Goal: Navigation & Orientation: Find specific page/section

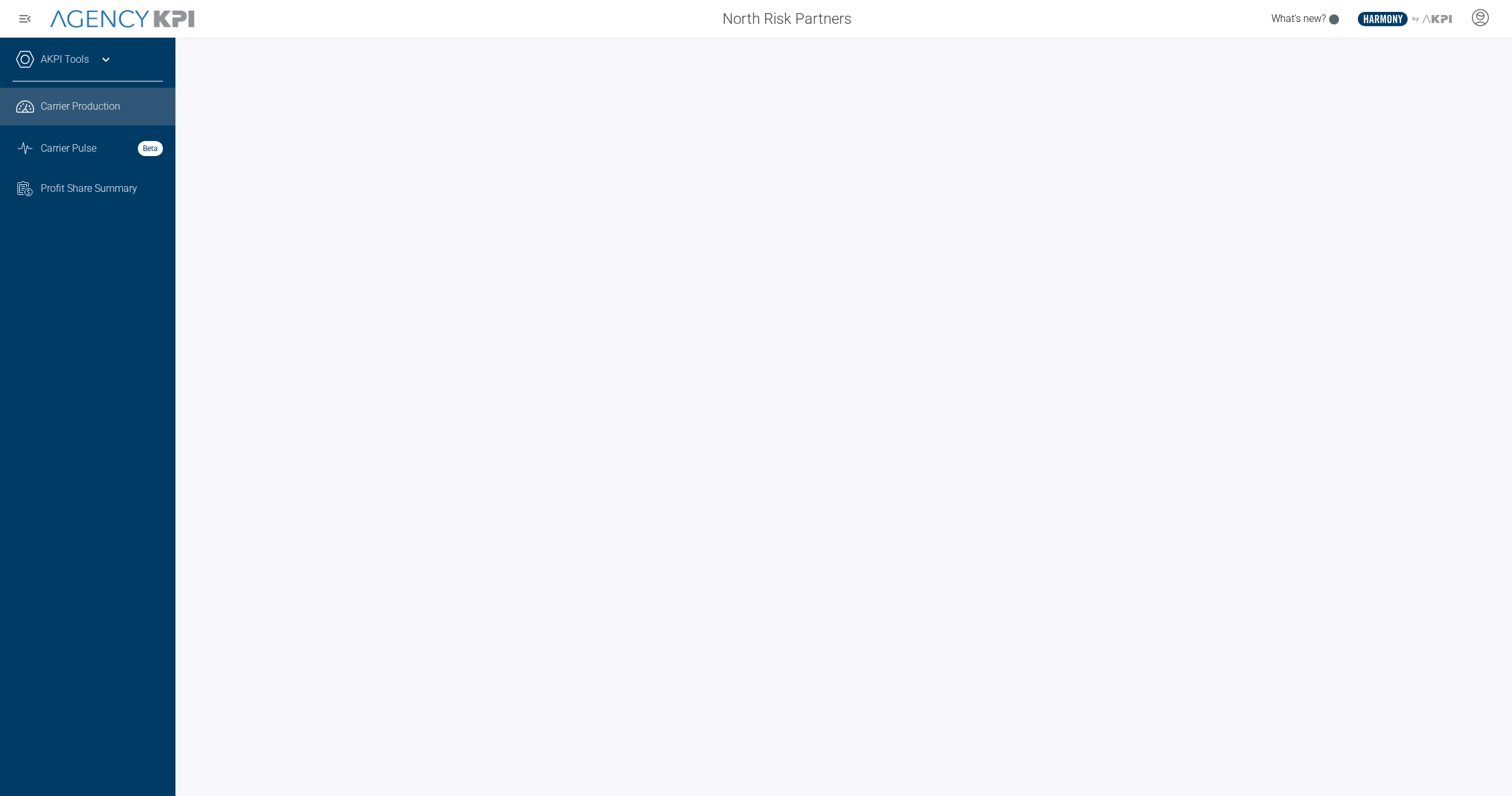
click at [106, 68] on div "AKPI Tools" at bounding box center [88, 66] width 151 height 31
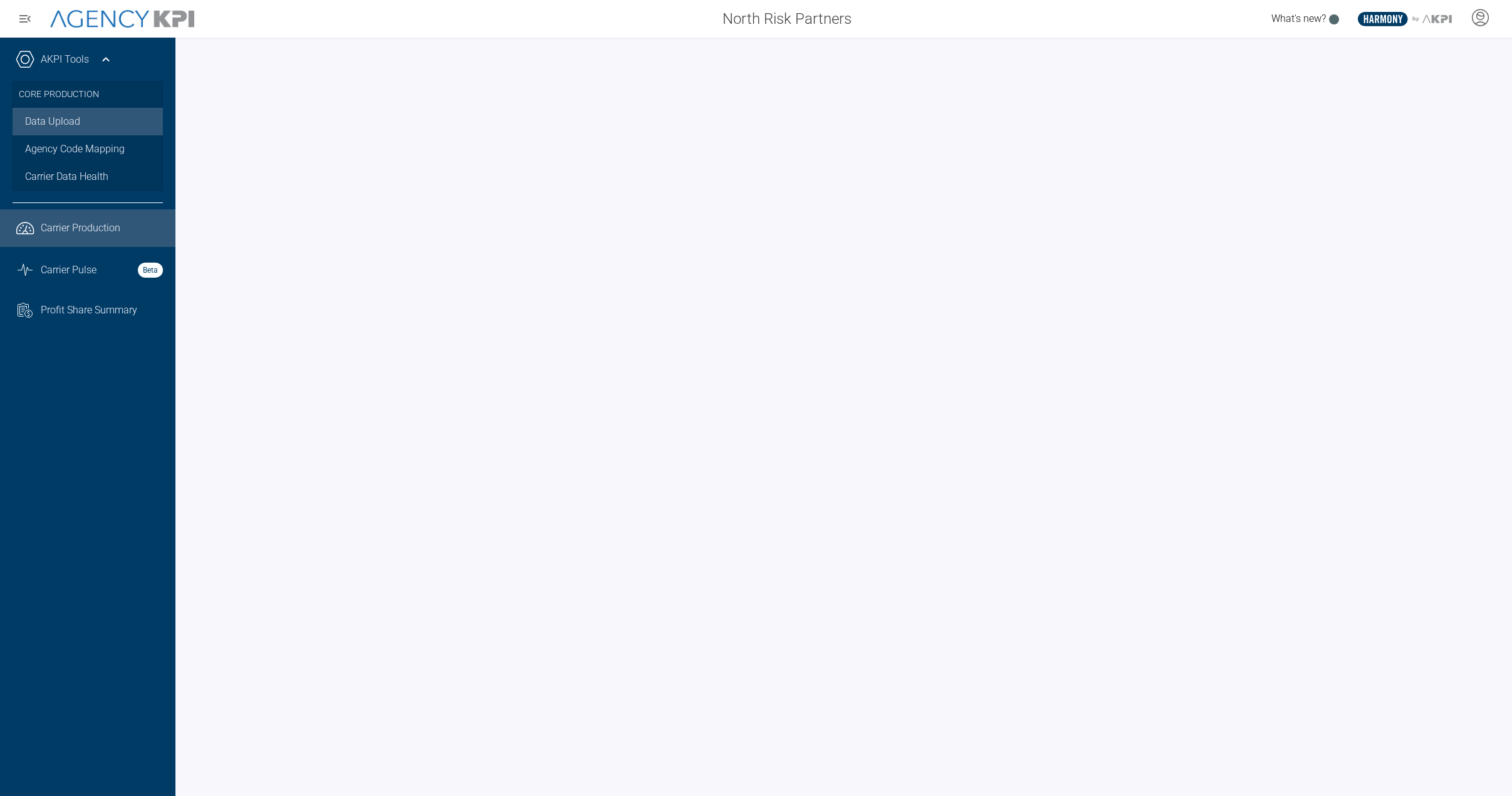
click at [91, 117] on link "Data Upload" at bounding box center [88, 121] width 151 height 27
click at [71, 118] on link "Data Upload" at bounding box center [88, 121] width 151 height 27
click at [53, 122] on link "Data Upload" at bounding box center [88, 121] width 151 height 27
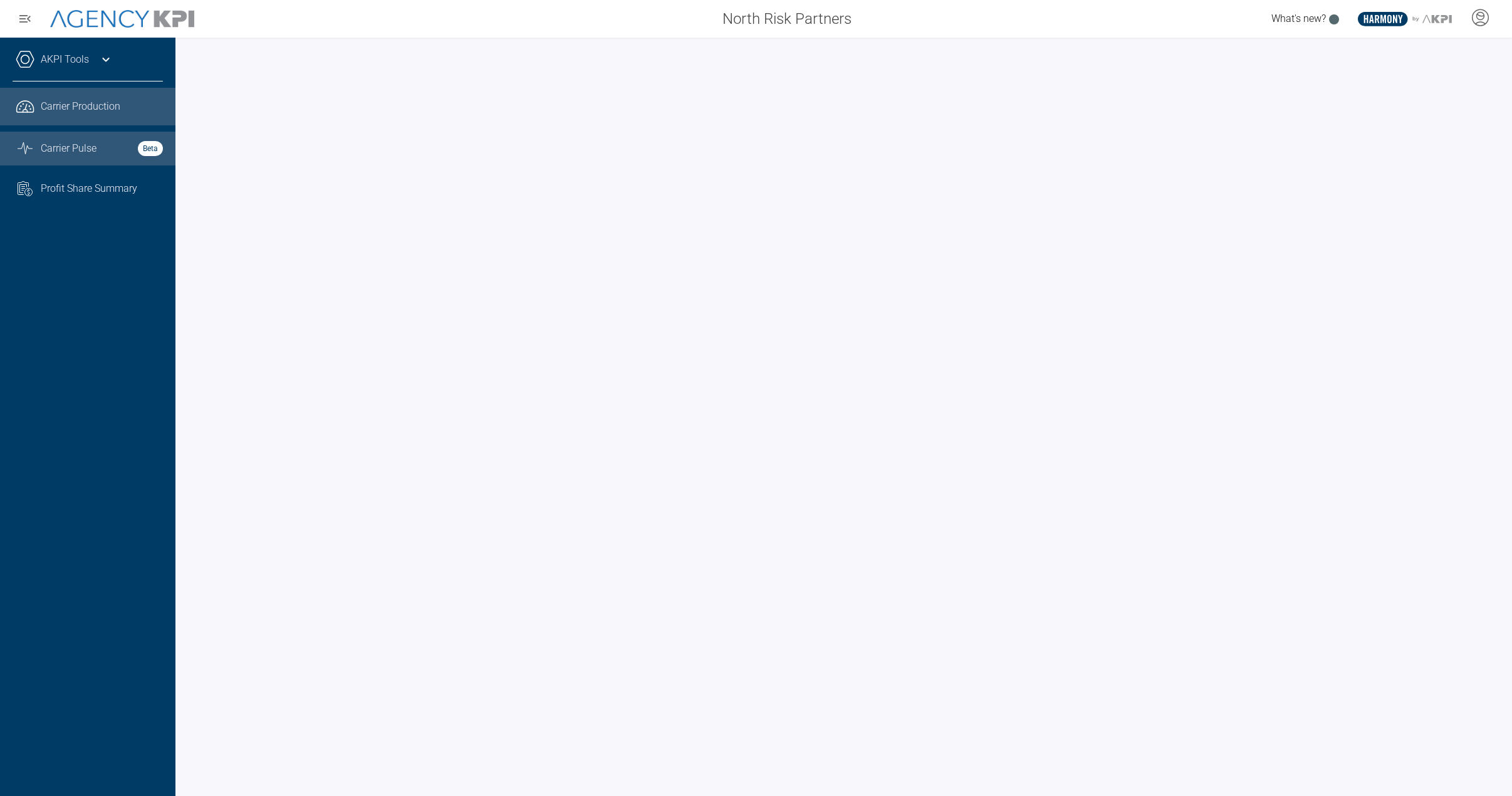
click at [86, 156] on link "Graph Stats Streamline Icon: https://streamlinehq.com Carrier Pulse Beta" at bounding box center [88, 149] width 175 height 34
click at [79, 190] on span "Profit Share Summary" at bounding box center [89, 188] width 97 height 15
click at [71, 103] on span "Carrier Production" at bounding box center [81, 106] width 80 height 15
click at [101, 158] on link "Graph Stats Streamline Icon: https://streamlinehq.com Carrier Pulse Beta" at bounding box center [88, 149] width 175 height 34
click at [67, 113] on span "Carrier Production" at bounding box center [81, 106] width 80 height 15
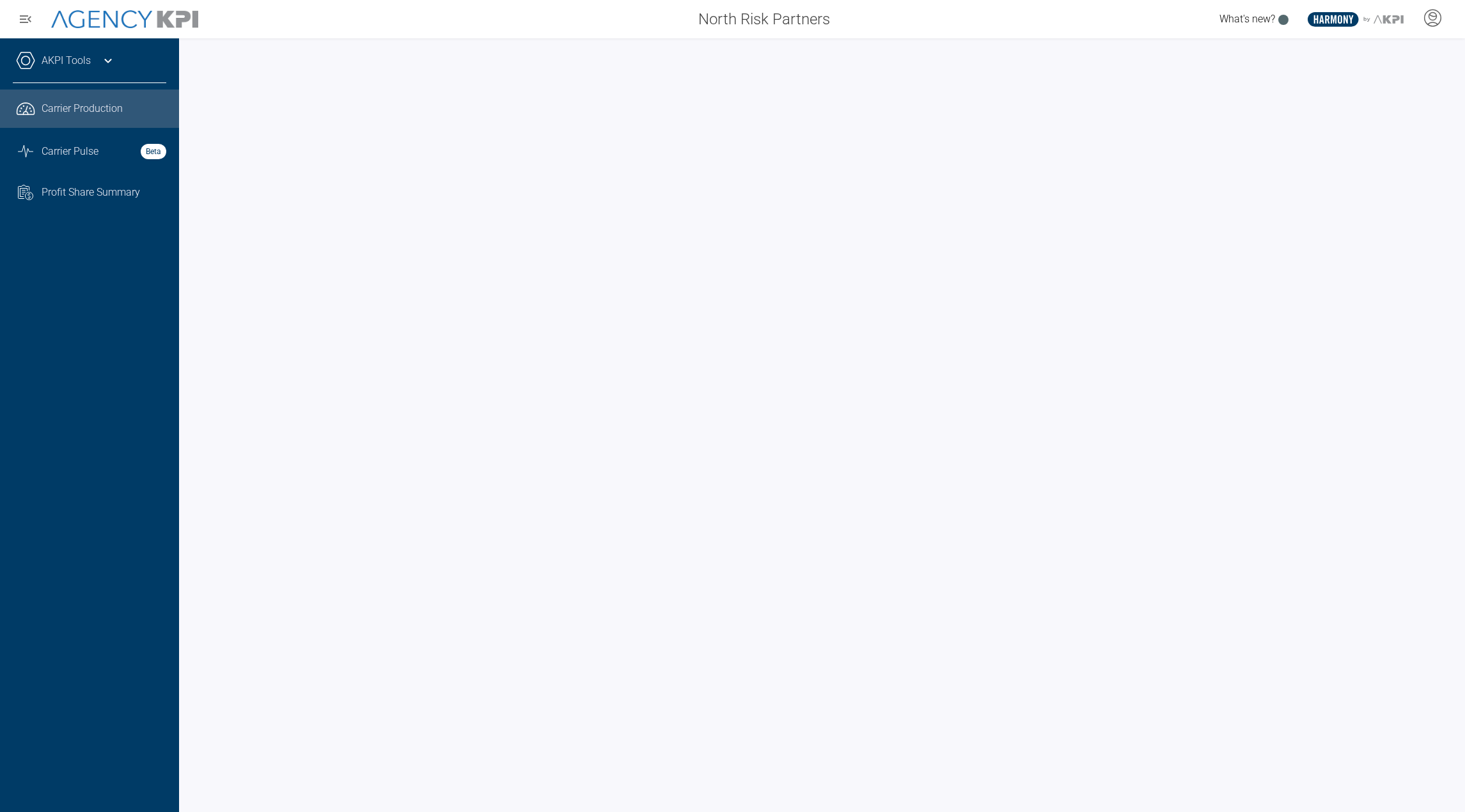
click at [100, 172] on ul ".cls-1{fill:none;stroke:#221f20;stroke-linecap:round;stroke-linejoin:round;stro…" at bounding box center [89, 149] width 154 height 120
click at [103, 157] on div "Carrier Pulse Beta" at bounding box center [104, 151] width 125 height 15
click at [111, 110] on span "Carrier Production" at bounding box center [82, 109] width 81 height 15
click at [83, 67] on link "AKPI Tools" at bounding box center [66, 60] width 49 height 15
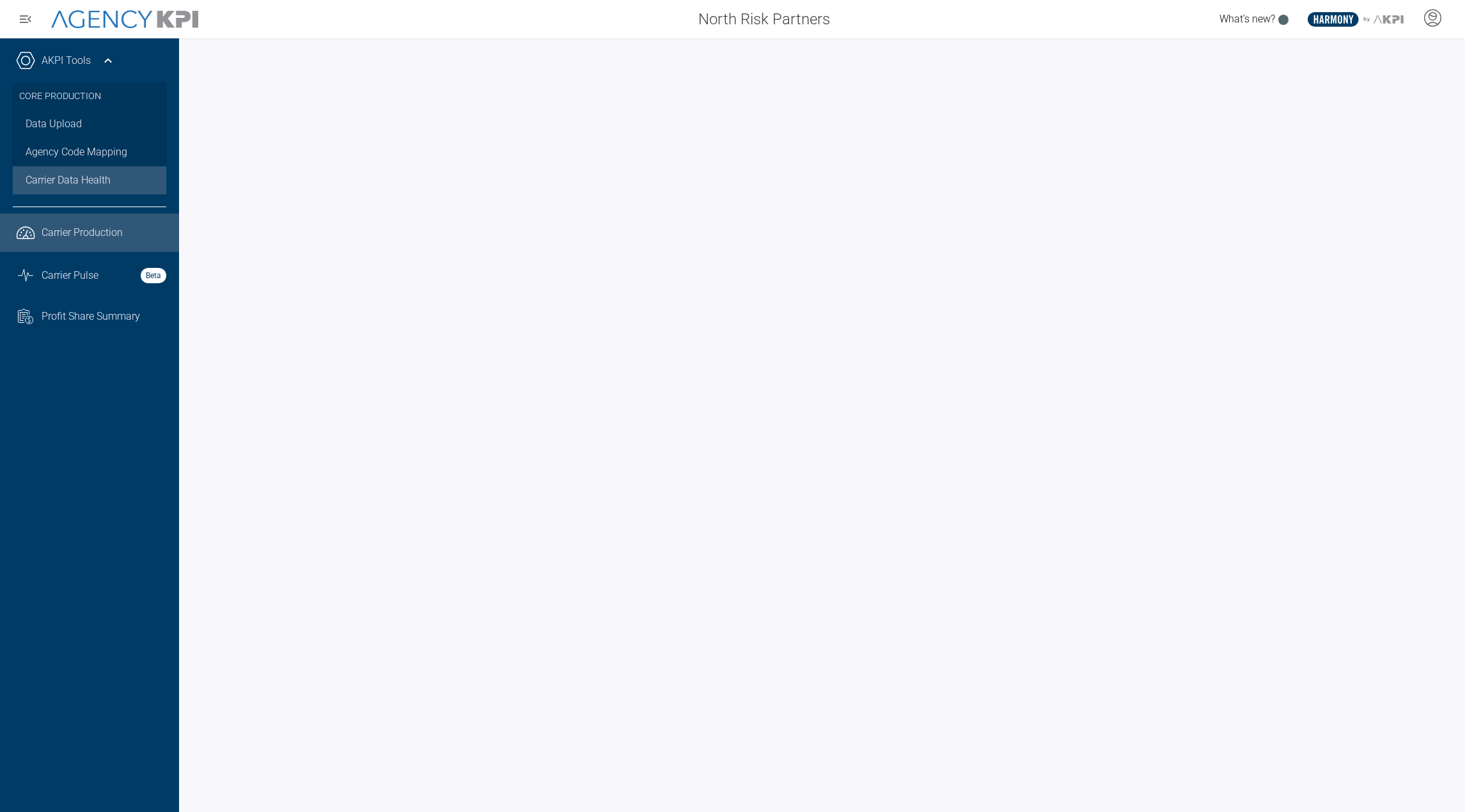
click at [56, 183] on span "Carrier Data Health" at bounding box center [68, 180] width 85 height 15
click at [72, 285] on link "Graph Stats Streamline Icon: https://streamlinehq.com Carrier Pulse Beta" at bounding box center [89, 276] width 179 height 34
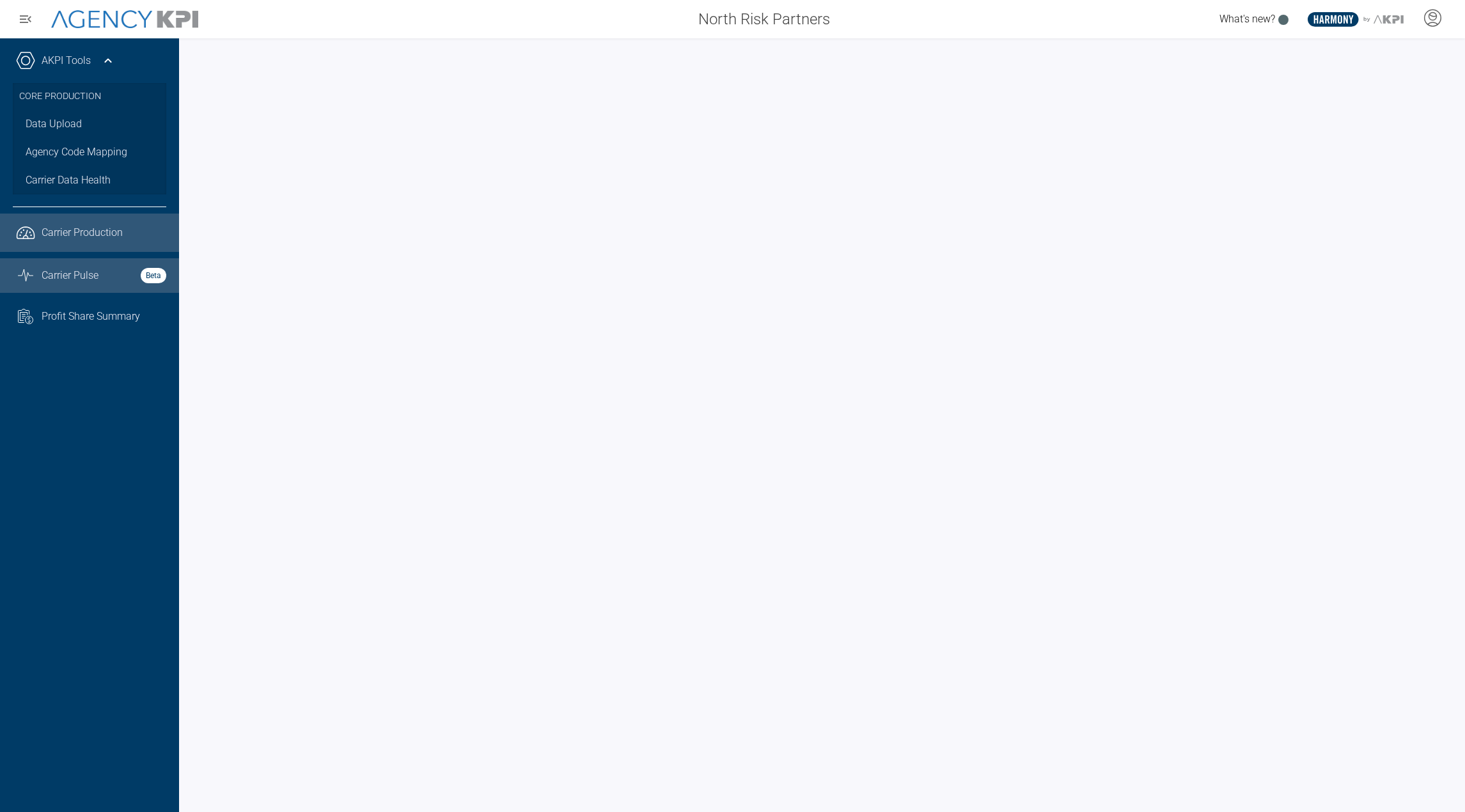
click at [52, 246] on link ".cls-1{fill:none;stroke:#221f20;stroke-linecap:round;stroke-linejoin:round;stro…" at bounding box center [89, 232] width 179 height 38
click at [1435, 16] on icon at bounding box center [1433, 15] width 7 height 2
click at [1413, 99] on li "Log Out" at bounding box center [1382, 89] width 138 height 27
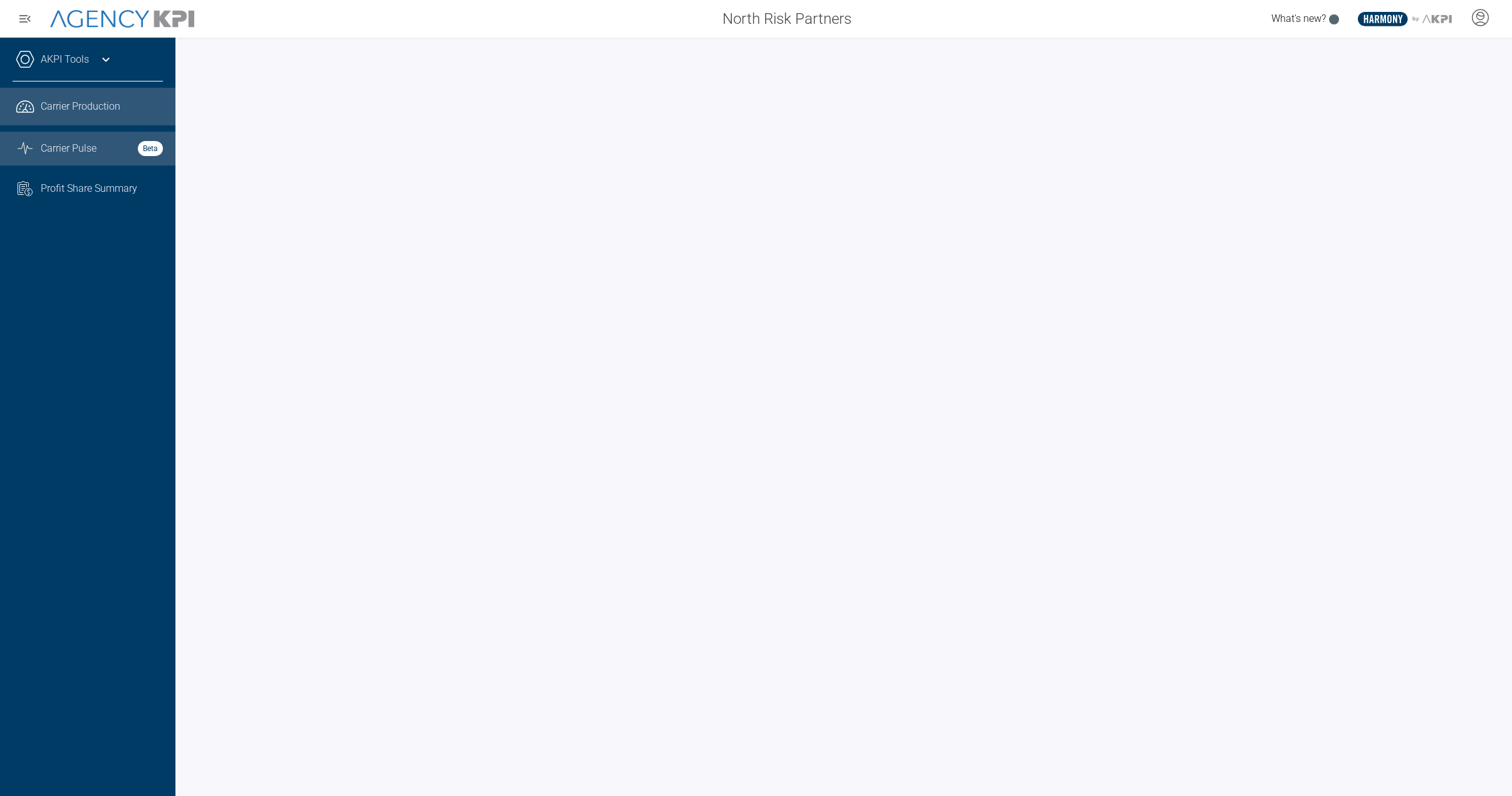
click at [127, 110] on div "Carrier Production" at bounding box center [102, 106] width 122 height 15
